Goal: Task Accomplishment & Management: Use online tool/utility

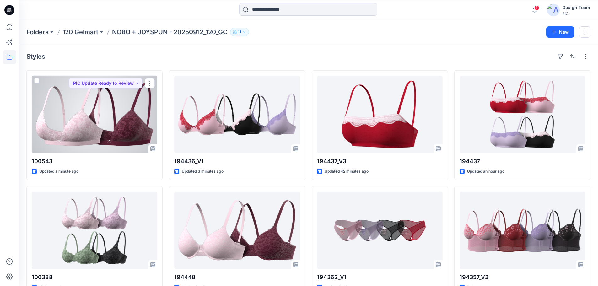
click at [81, 98] on div at bounding box center [95, 115] width 126 height 78
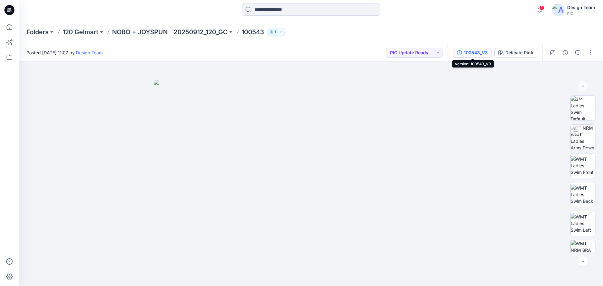
click at [456, 56] on button "100543_V3" at bounding box center [472, 53] width 39 height 10
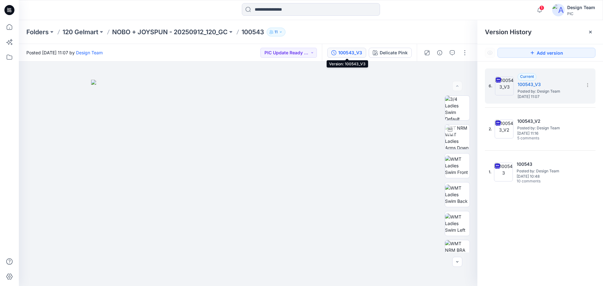
click at [353, 56] on div "100543_V3" at bounding box center [350, 52] width 24 height 7
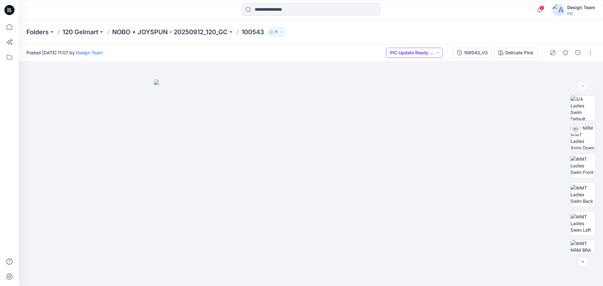
click at [416, 52] on button "PIC Update Ready to Review" at bounding box center [414, 53] width 57 height 10
click at [419, 53] on button "PIC Update Ready to Review" at bounding box center [414, 53] width 57 height 10
click at [461, 52] on icon "button" at bounding box center [459, 52] width 5 height 5
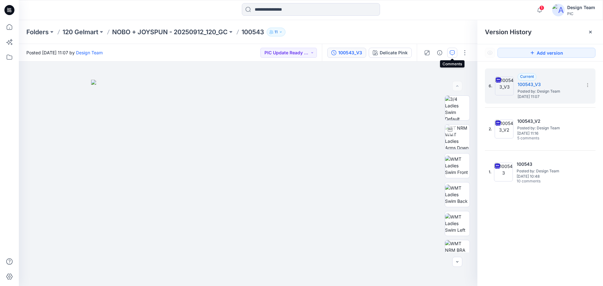
click at [447, 55] on button "button" at bounding box center [452, 53] width 10 height 10
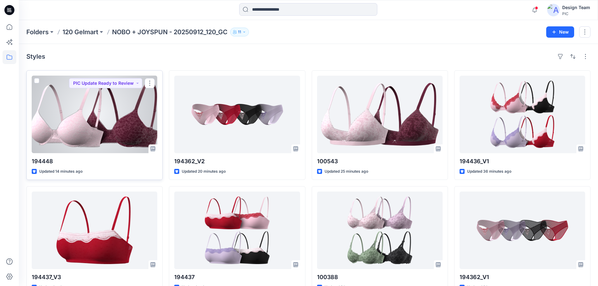
click at [74, 106] on div at bounding box center [95, 115] width 126 height 78
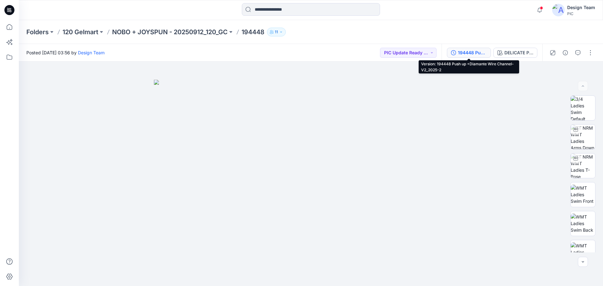
click at [460, 57] on button "194448 Push up +Diamante Wire Channel-V2_2025-2" at bounding box center [469, 53] width 44 height 10
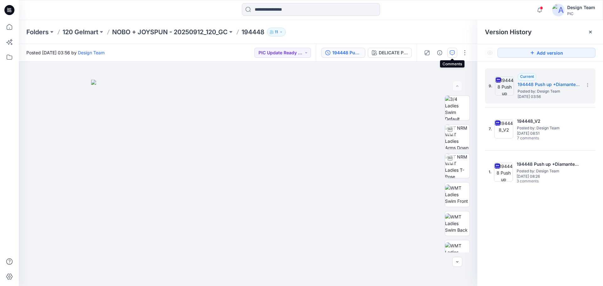
click at [450, 54] on icon "button" at bounding box center [452, 52] width 5 height 5
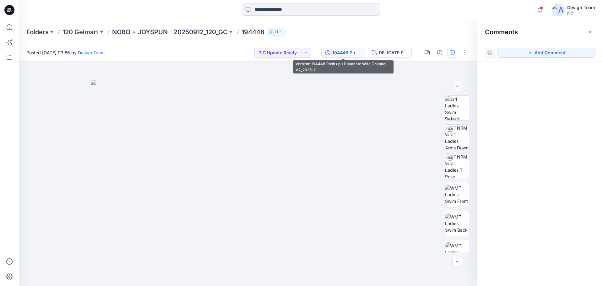
click at [345, 54] on div "194448 Push up +Diamante Wire Channel-V2_2025-2" at bounding box center [346, 52] width 29 height 7
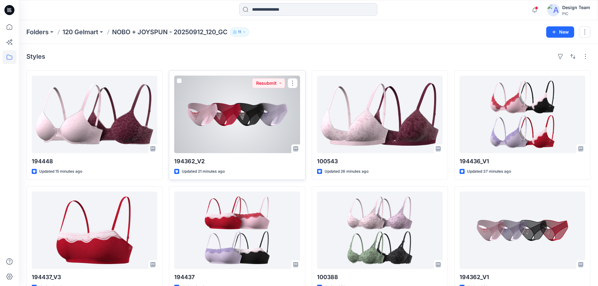
click at [210, 116] on div at bounding box center [237, 115] width 126 height 78
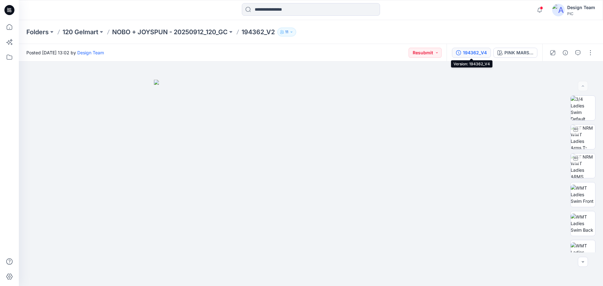
click at [455, 53] on button "194362_V4" at bounding box center [471, 53] width 39 height 10
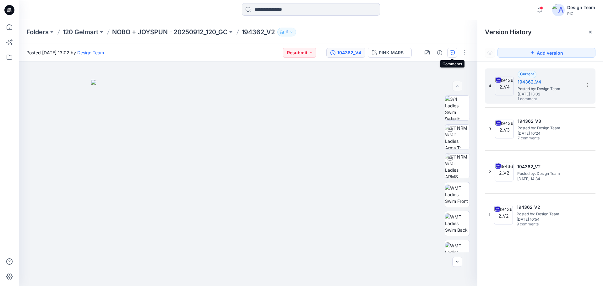
click at [452, 54] on icon "button" at bounding box center [452, 52] width 5 height 5
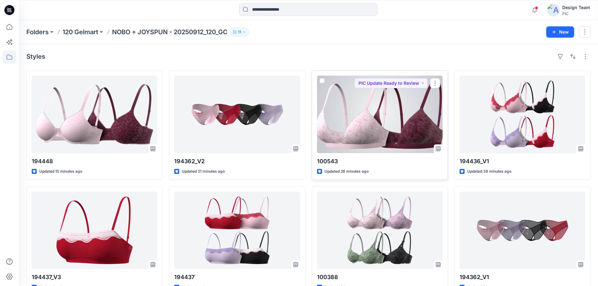
click at [349, 106] on div at bounding box center [380, 115] width 126 height 78
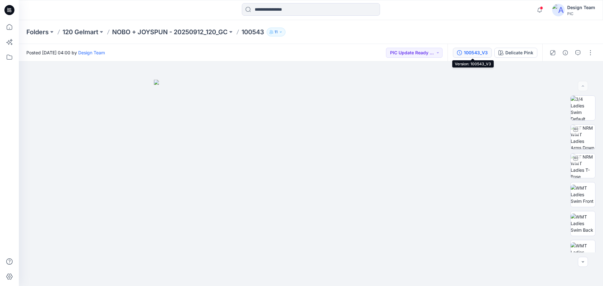
click at [467, 56] on button "100543_V3" at bounding box center [472, 53] width 39 height 10
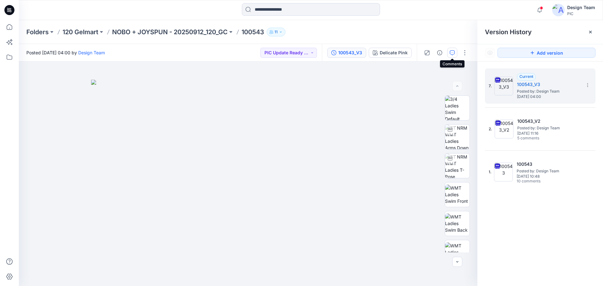
click at [452, 54] on icon "button" at bounding box center [452, 52] width 5 height 5
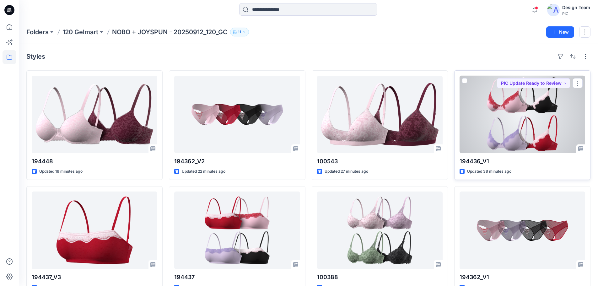
click at [480, 116] on div at bounding box center [523, 115] width 126 height 78
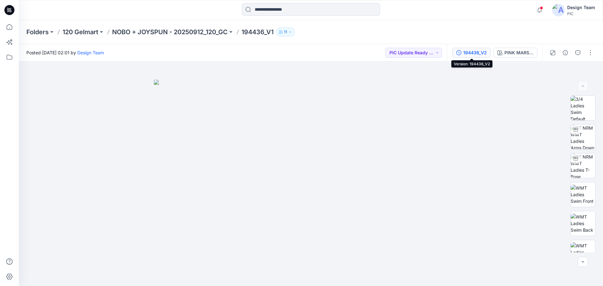
click at [466, 52] on div "194436_V2" at bounding box center [475, 52] width 24 height 7
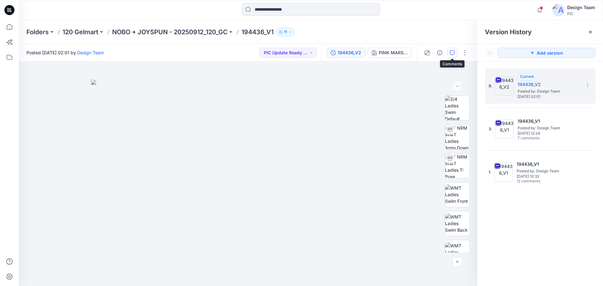
click at [452, 54] on icon "button" at bounding box center [452, 52] width 5 height 5
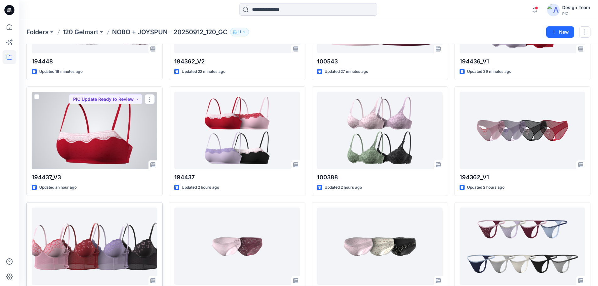
scroll to position [126, 0]
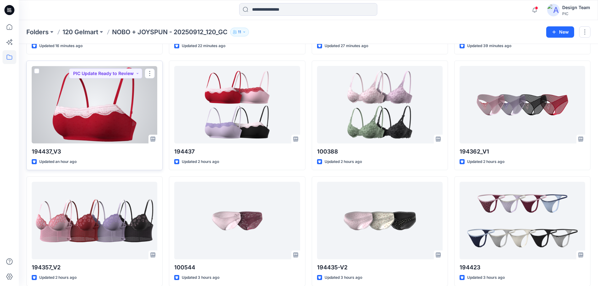
click at [115, 123] on div at bounding box center [95, 105] width 126 height 78
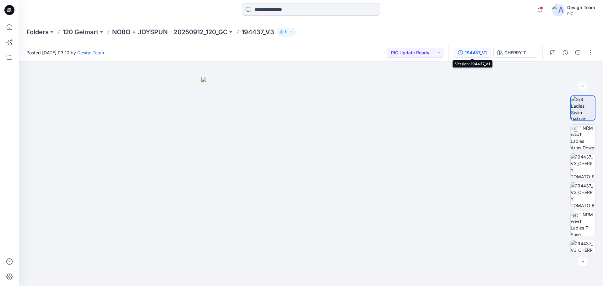
click at [462, 55] on icon "button" at bounding box center [460, 52] width 5 height 5
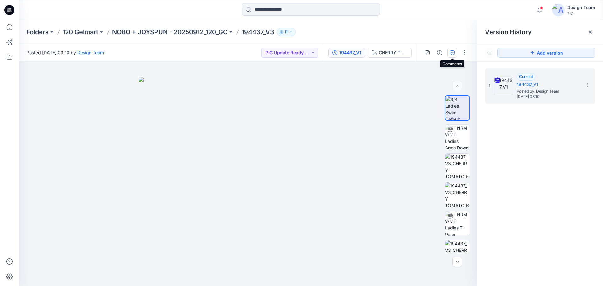
click at [454, 56] on button "button" at bounding box center [452, 53] width 10 height 10
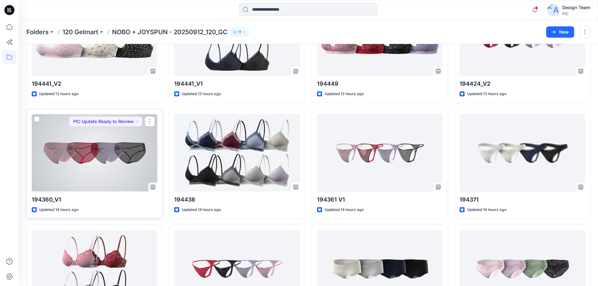
scroll to position [784, 0]
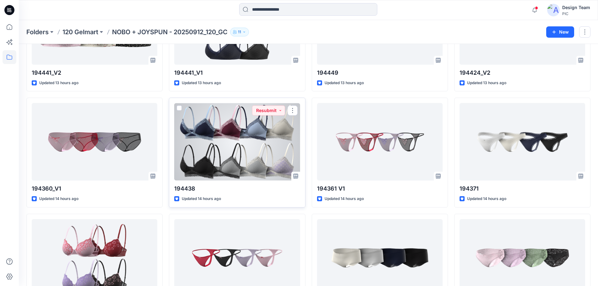
click at [223, 159] on div at bounding box center [237, 142] width 126 height 78
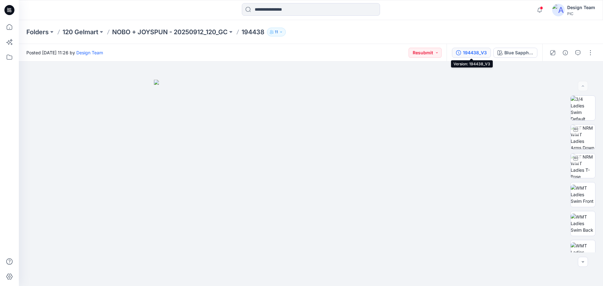
click at [457, 56] on button "194438_V3" at bounding box center [471, 53] width 39 height 10
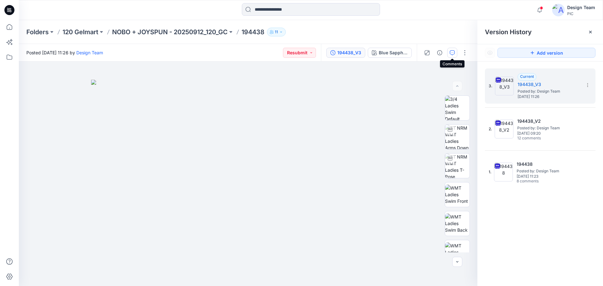
click at [450, 55] on icon "button" at bounding box center [452, 52] width 5 height 5
